Goal: Task Accomplishment & Management: Use online tool/utility

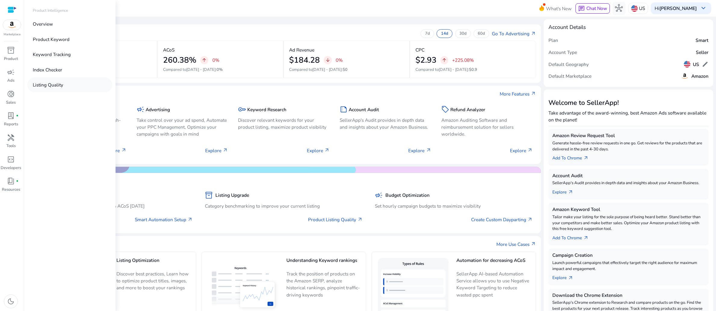
click at [57, 88] on p "Listing Quality" at bounding box center [48, 84] width 30 height 7
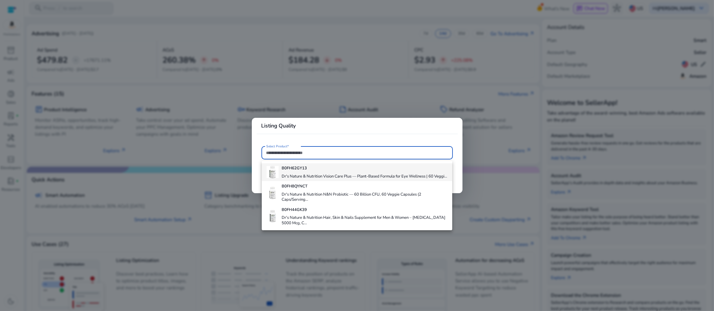
click at [325, 179] on h4 "Dr's Nature & Nutrition Vision Care Plus — Plant-Based Formula for Eye Wellness…" at bounding box center [365, 176] width 166 height 5
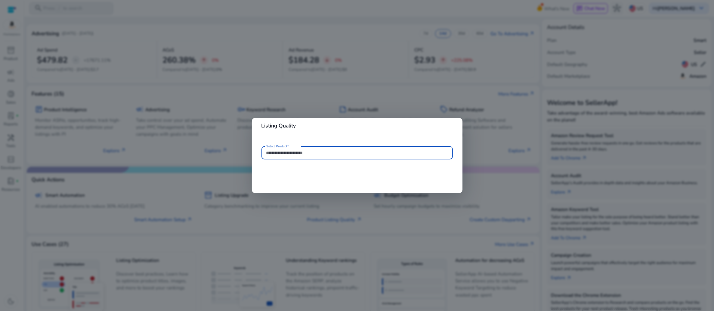
type input "**********"
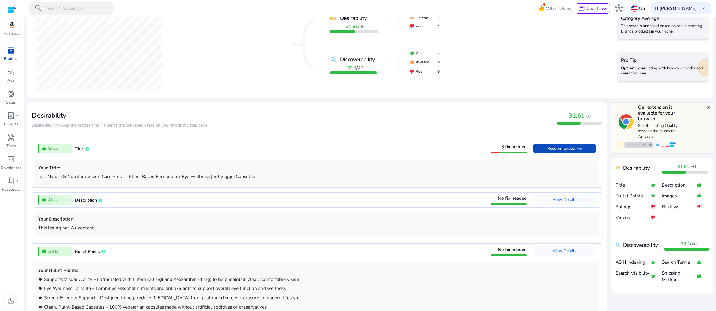
scroll to position [112, 0]
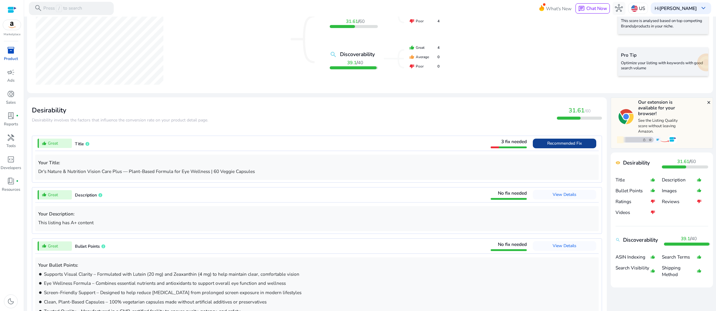
click at [547, 146] on span "Recommended Fix" at bounding box center [564, 143] width 35 height 6
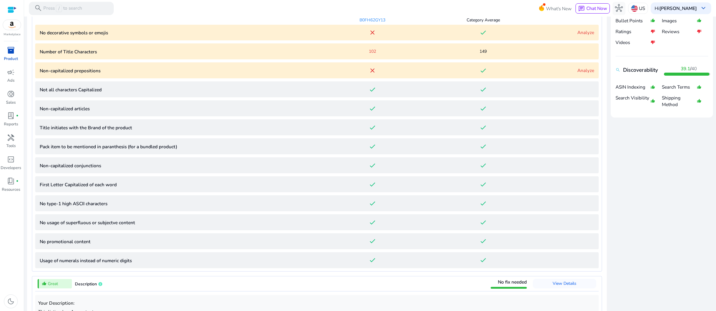
scroll to position [283, 0]
click at [117, 35] on p "No decorative symbols or emojis" at bounding box center [178, 31] width 277 height 7
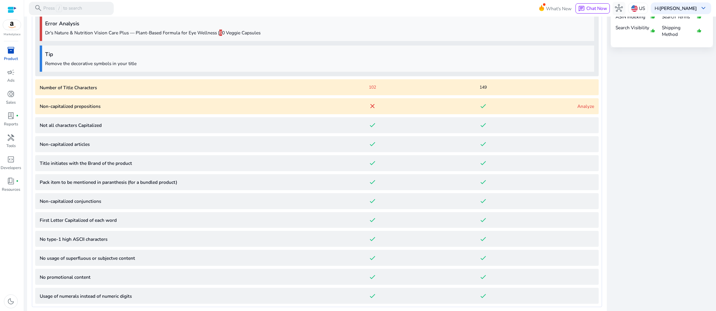
scroll to position [354, 0]
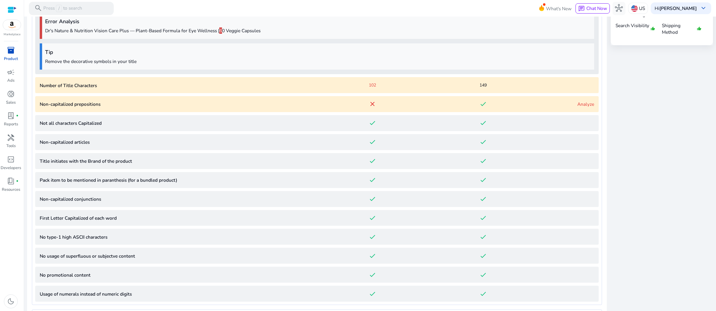
click at [579, 107] on link "Analyze" at bounding box center [586, 104] width 17 height 6
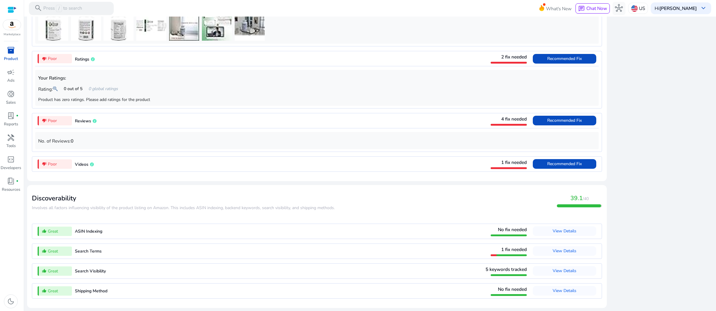
scroll to position [1228, 0]
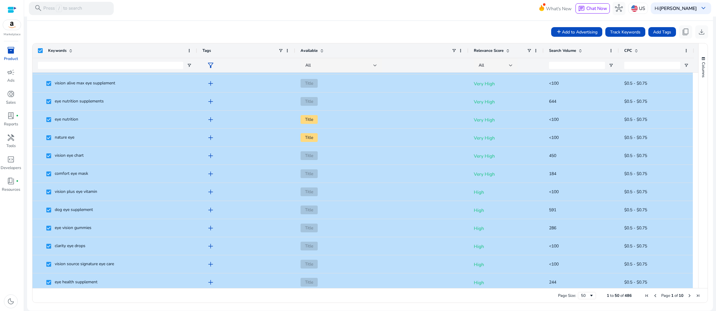
click at [313, 21] on mat-card-header "Product Keyword info" at bounding box center [370, 12] width 677 height 17
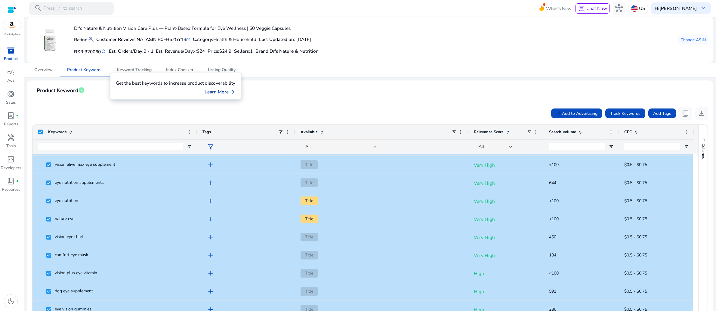
click at [235, 88] on link "Learn More arrow_forward" at bounding box center [220, 91] width 31 height 7
